Goal: Transaction & Acquisition: Purchase product/service

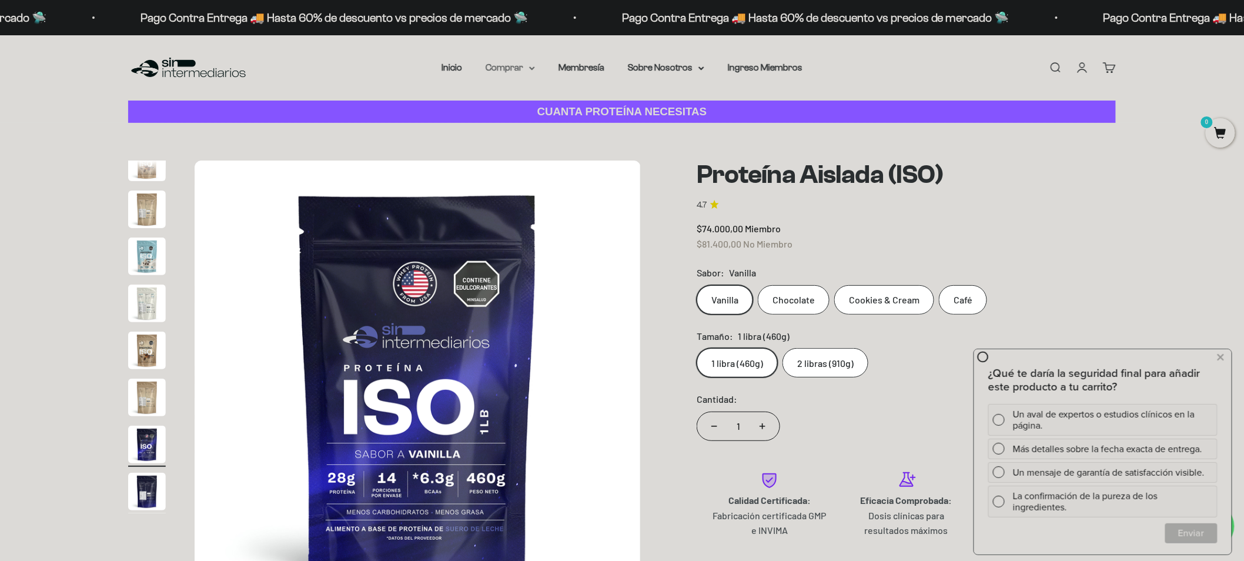
click at [527, 69] on summary "Comprar" at bounding box center [510, 67] width 49 height 15
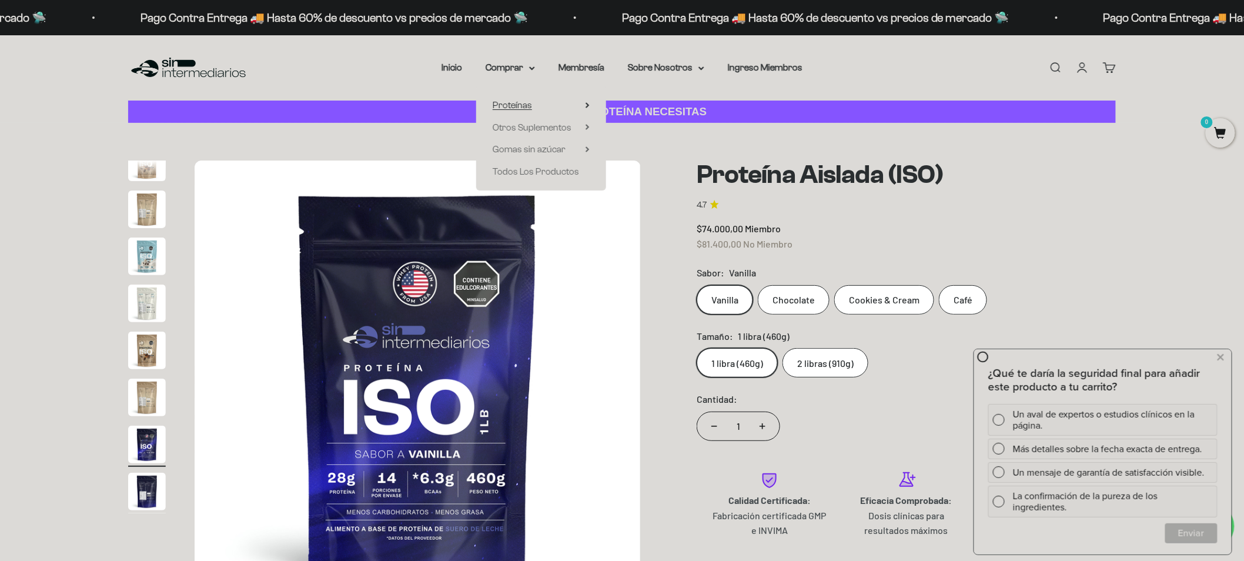
click at [585, 103] on icon at bounding box center [587, 105] width 4 height 6
click at [644, 127] on span "Whey" at bounding box center [634, 127] width 24 height 10
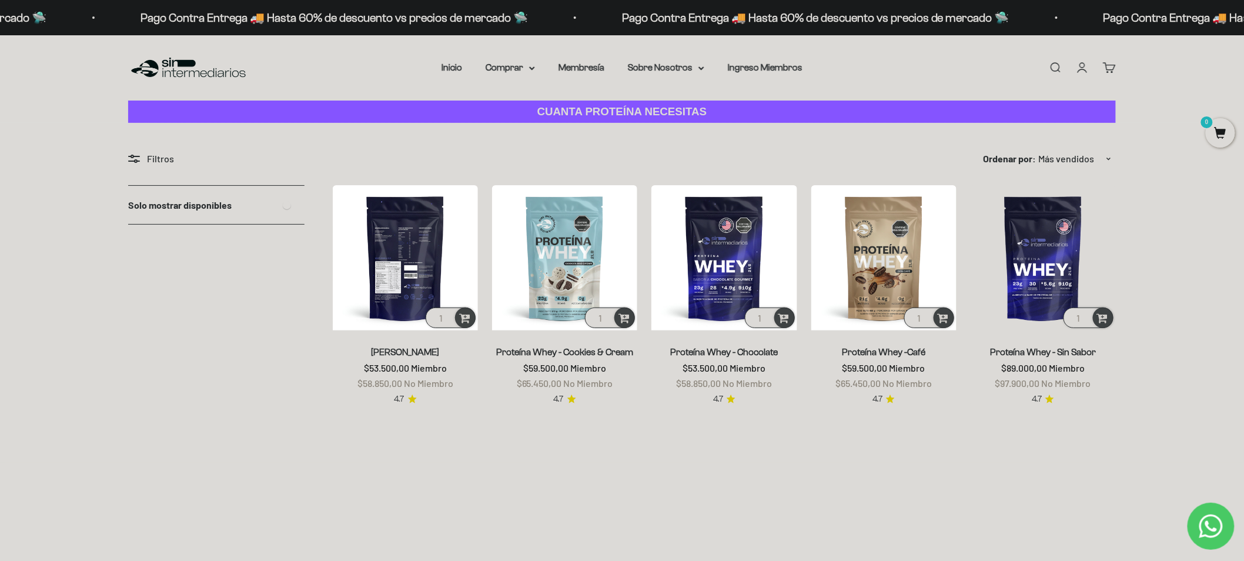
click at [411, 288] on img at bounding box center [405, 257] width 145 height 145
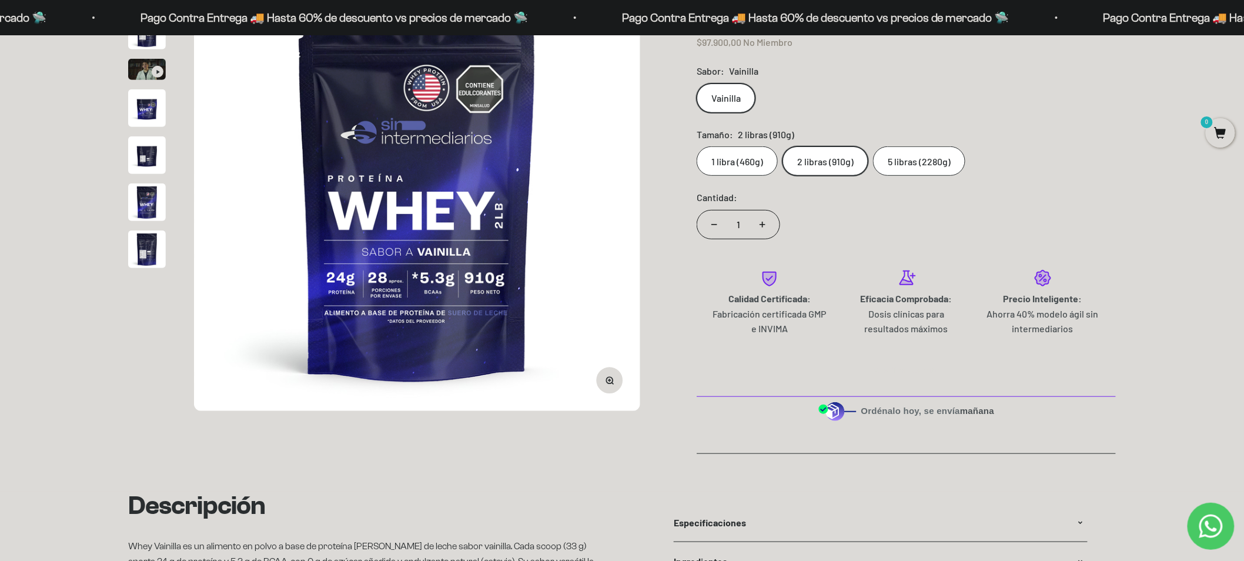
click at [828, 167] on label "2 libras (910g)" at bounding box center [825, 160] width 86 height 29
click at [697, 146] on input "2 libras (910g)" at bounding box center [696, 146] width 1 height 1
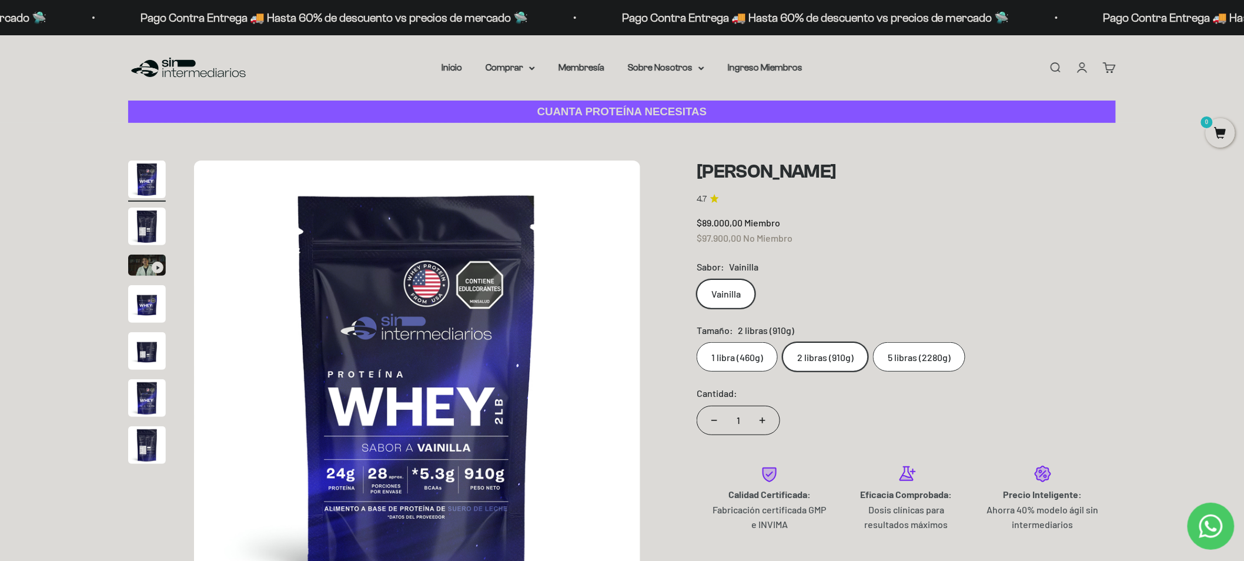
click at [759, 361] on label "1 libra (460g)" at bounding box center [737, 356] width 81 height 29
click at [697, 342] on input "1 libra (460g)" at bounding box center [696, 342] width 1 height 1
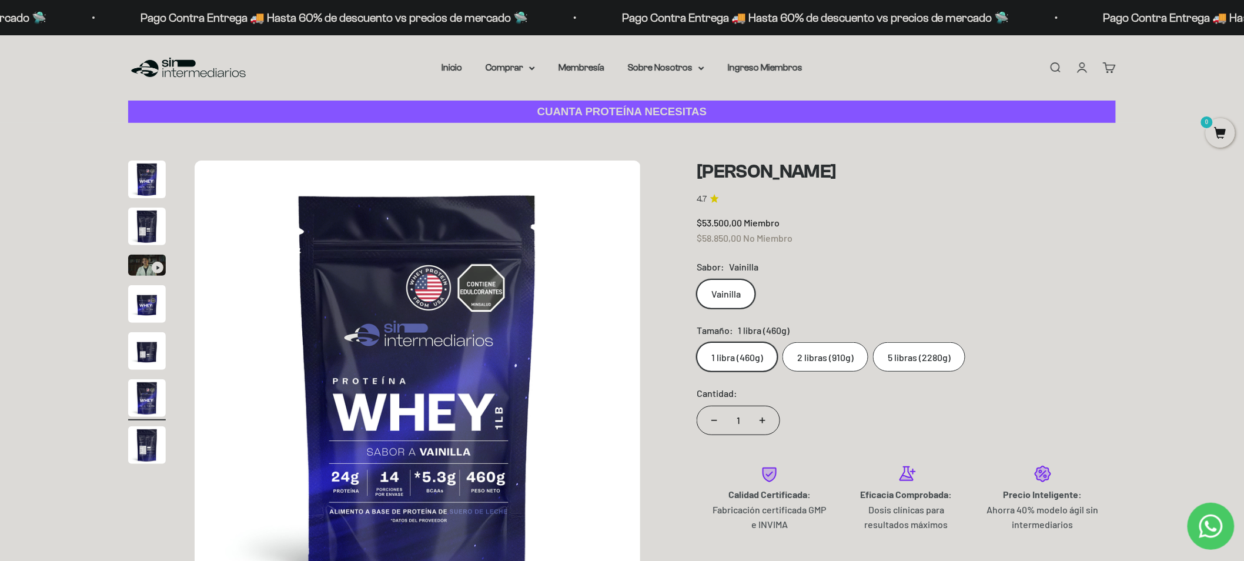
click at [820, 356] on label "2 libras (910g)" at bounding box center [825, 356] width 86 height 29
click at [697, 342] on input "2 libras (910g)" at bounding box center [696, 342] width 1 height 1
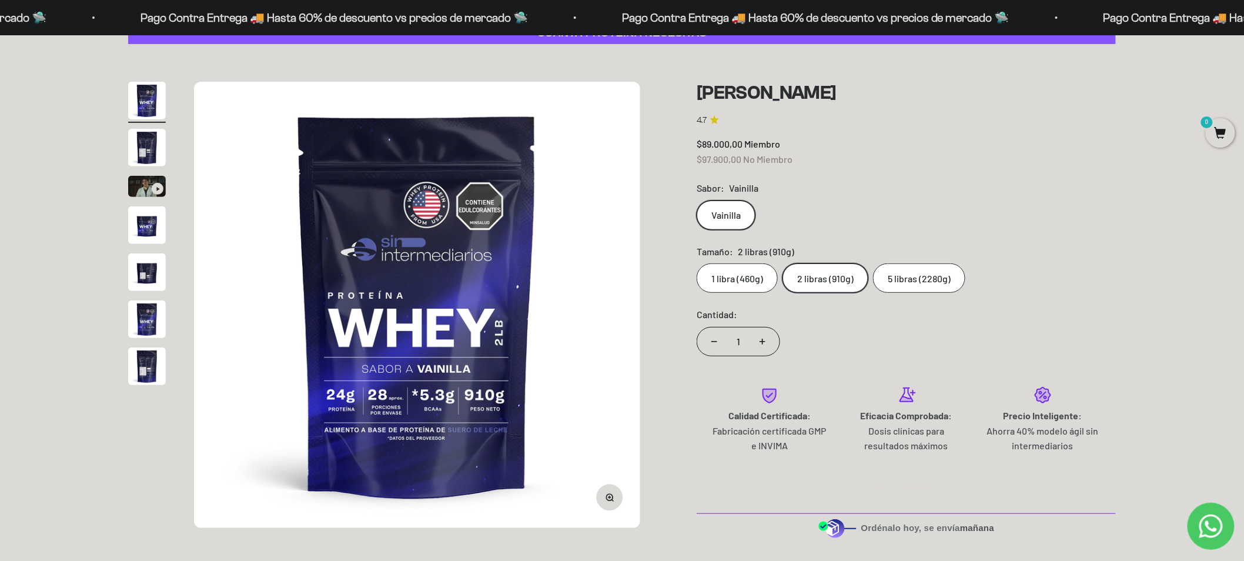
scroll to position [65, 0]
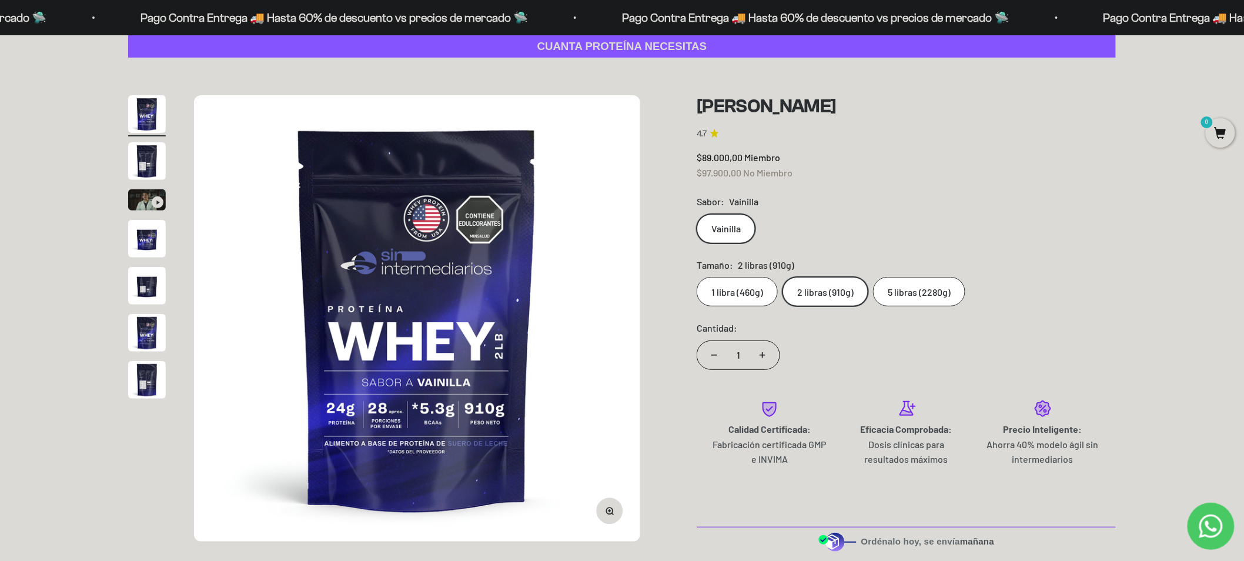
click at [918, 290] on label "5 libras (2280g)" at bounding box center [919, 291] width 92 height 29
click at [697, 277] on input "5 libras (2280g)" at bounding box center [696, 276] width 1 height 1
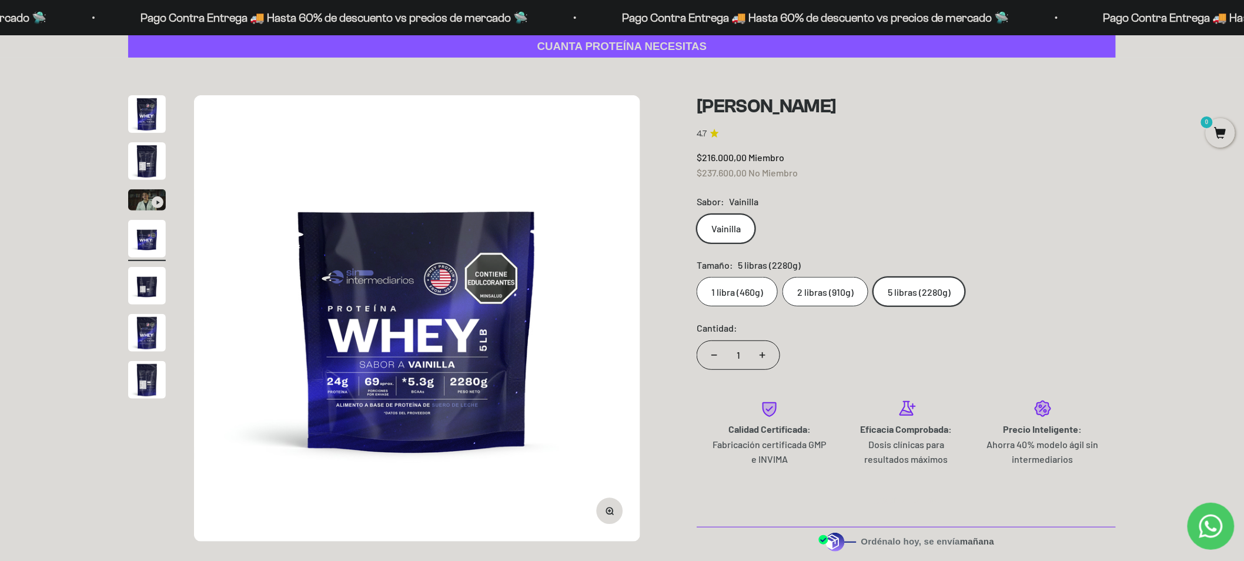
click at [849, 286] on label "2 libras (910g)" at bounding box center [825, 291] width 86 height 29
click at [697, 277] on input "2 libras (910g)" at bounding box center [696, 276] width 1 height 1
